Goal: Transaction & Acquisition: Book appointment/travel/reservation

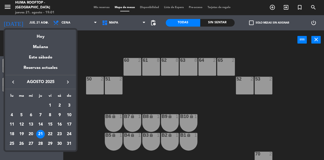
click at [51, 136] on div "22" at bounding box center [50, 134] width 9 height 9
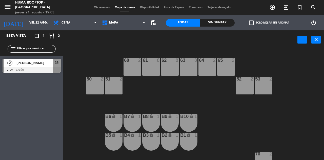
click at [37, 23] on input "vie. 22 ago." at bounding box center [47, 22] width 40 height 9
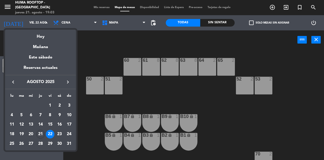
click at [69, 134] on div "24" at bounding box center [69, 134] width 9 height 9
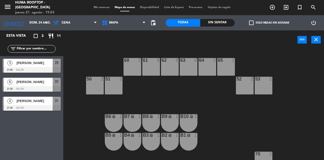
click at [40, 24] on input "dom. 24 ago." at bounding box center [47, 22] width 40 height 9
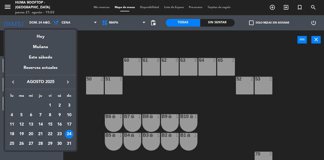
click at [44, 135] on div "21" at bounding box center [40, 134] width 9 height 9
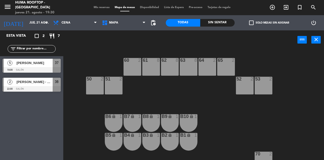
click at [38, 25] on input "jue. 21 ago." at bounding box center [47, 22] width 40 height 9
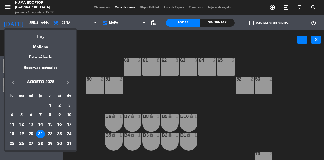
click at [53, 143] on div "29" at bounding box center [50, 143] width 9 height 9
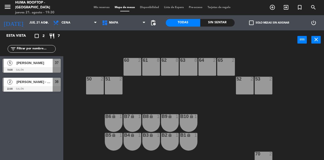
type input "vie. 29 ago."
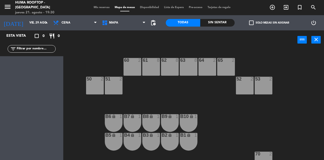
click at [103, 9] on span "Mis reservas" at bounding box center [101, 7] width 21 height 3
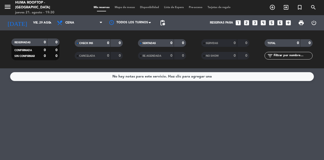
click at [290, 24] on icon "add_box" at bounding box center [288, 22] width 7 height 7
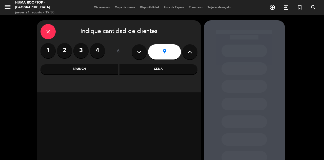
click at [187, 54] on icon at bounding box center [189, 52] width 5 height 8
click at [190, 54] on icon at bounding box center [189, 52] width 5 height 8
click at [192, 53] on icon at bounding box center [189, 52] width 5 height 8
click at [193, 53] on button at bounding box center [189, 51] width 15 height 15
type input "13"
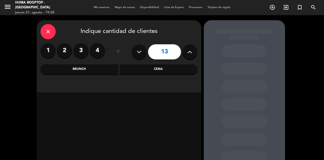
click at [179, 68] on div "Cena" at bounding box center [158, 69] width 78 height 10
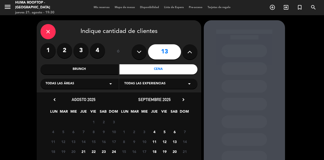
scroll to position [23, 0]
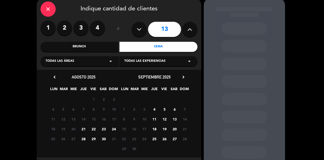
click at [96, 139] on span "29" at bounding box center [93, 139] width 8 height 8
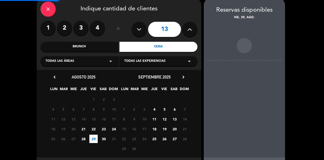
scroll to position [20, 0]
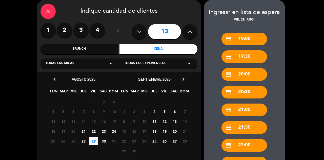
click at [256, 113] on div "credit_card 21:00" at bounding box center [244, 110] width 46 height 13
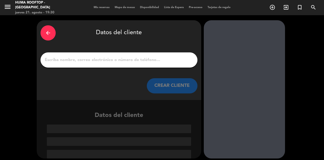
click at [125, 58] on input "1" at bounding box center [118, 59] width 149 height 7
type input "A"
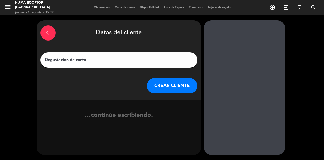
type input "Degustacion de carta"
click at [303, 44] on div "arrow_back Datos del cliente Degustacion de carta CREAR CLIENTE …continúe escri…" at bounding box center [162, 87] width 324 height 145
click at [180, 87] on button "CREAR CLIENTE" at bounding box center [172, 85] width 51 height 15
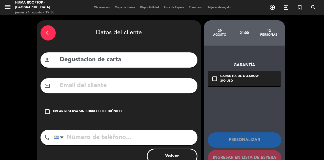
scroll to position [24, 0]
click at [92, 109] on div "Crear reserva sin correo electrónico" at bounding box center [87, 111] width 69 height 5
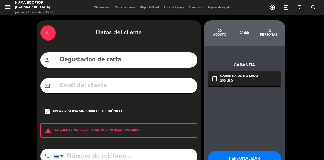
scroll to position [11, 0]
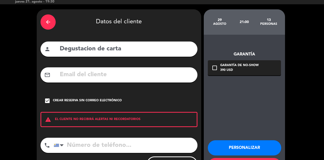
click at [262, 140] on button "Personalizar" at bounding box center [244, 147] width 73 height 15
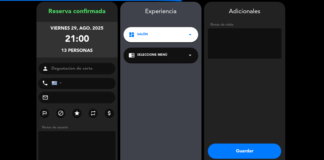
scroll to position [19, 0]
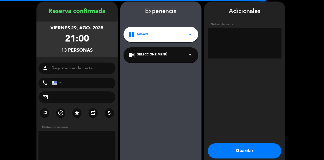
click at [244, 150] on button "Guardar" at bounding box center [244, 150] width 73 height 15
click at [265, 153] on button "Guardar" at bounding box center [244, 150] width 73 height 15
